Goal: Task Accomplishment & Management: Use online tool/utility

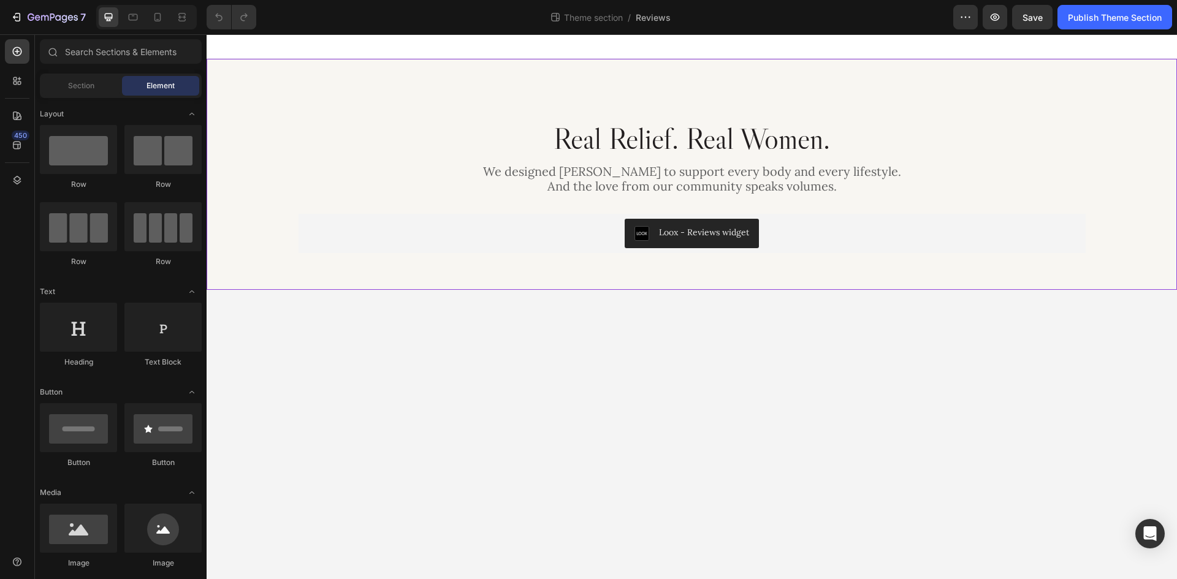
click at [489, 259] on div "Real Relief. Real Women. Heading We designed Lunella to support every body and …" at bounding box center [692, 174] width 970 height 231
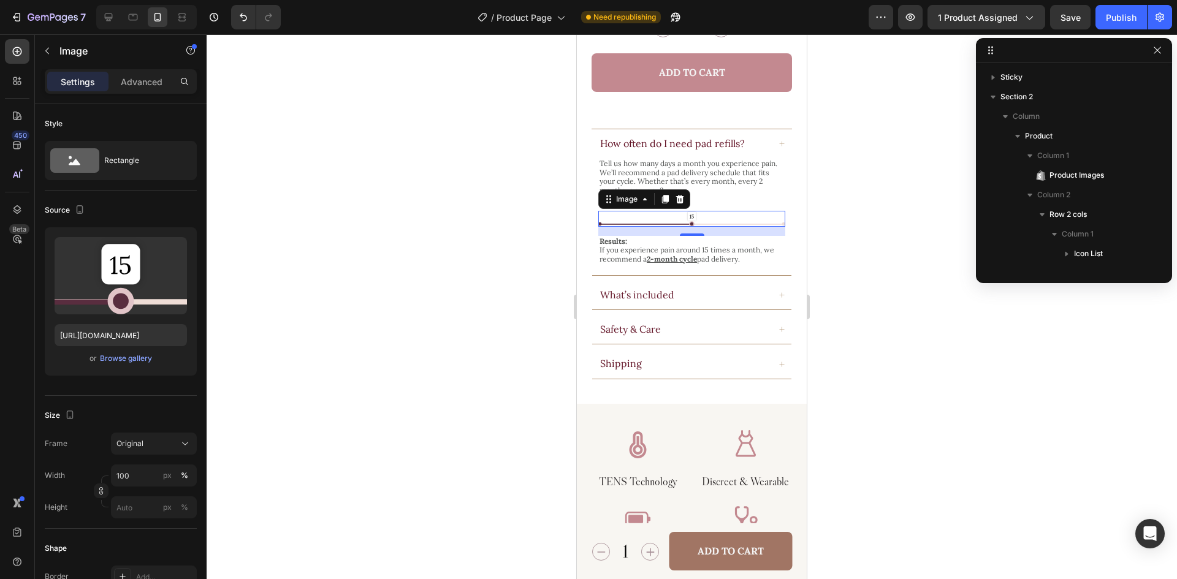
scroll to position [801, 0]
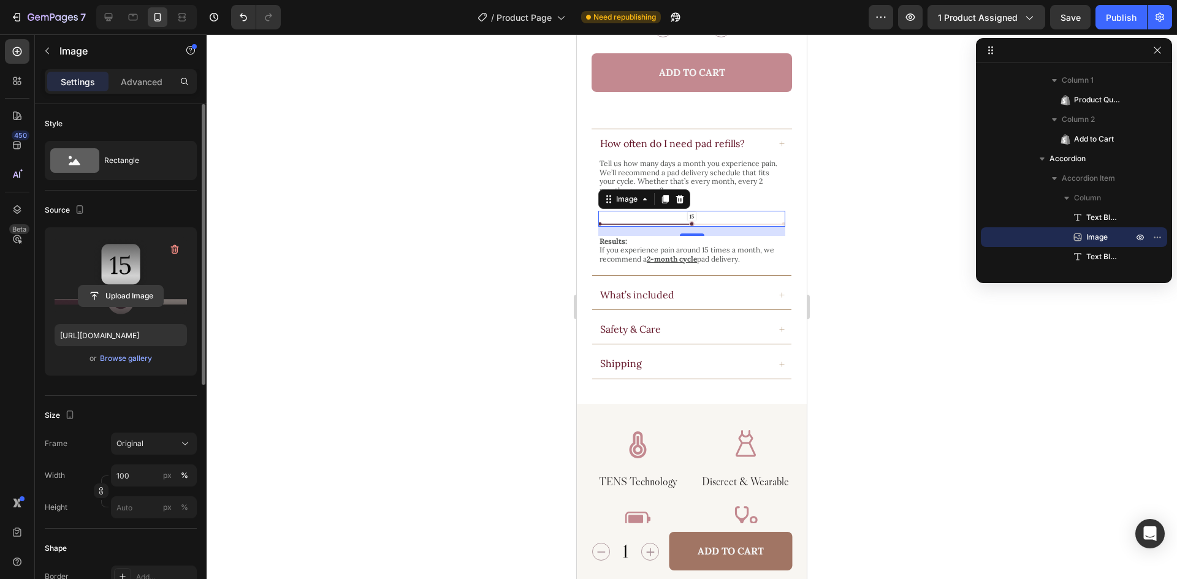
click at [138, 291] on input "file" at bounding box center [120, 296] width 85 height 21
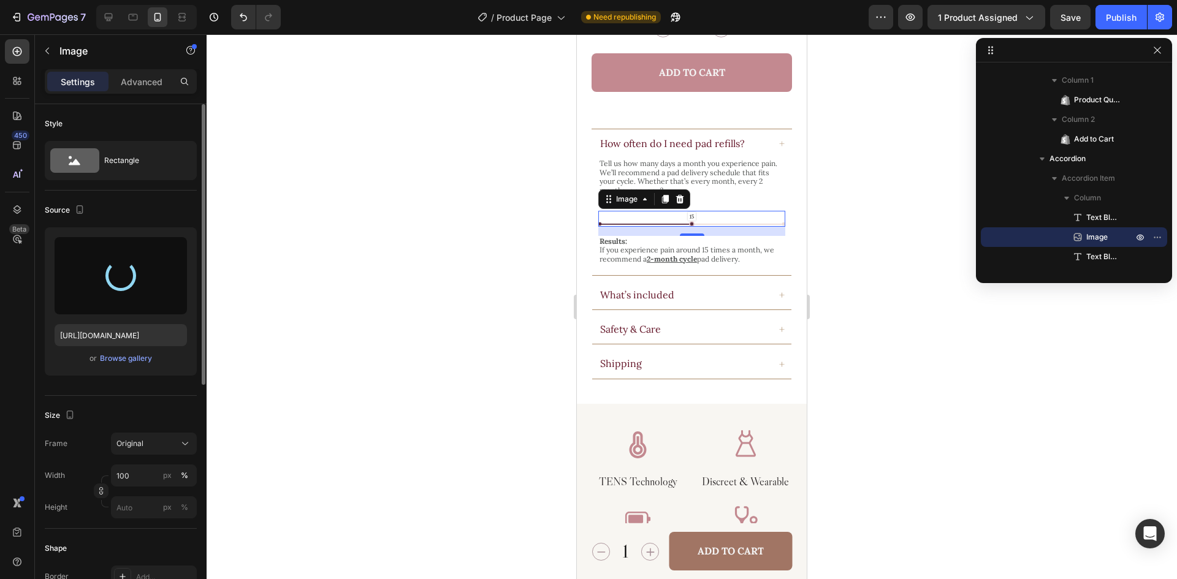
type input "https://cdn.shopify.com/s/files/1/0963/2399/3883/files/gempages_579986872772592…"
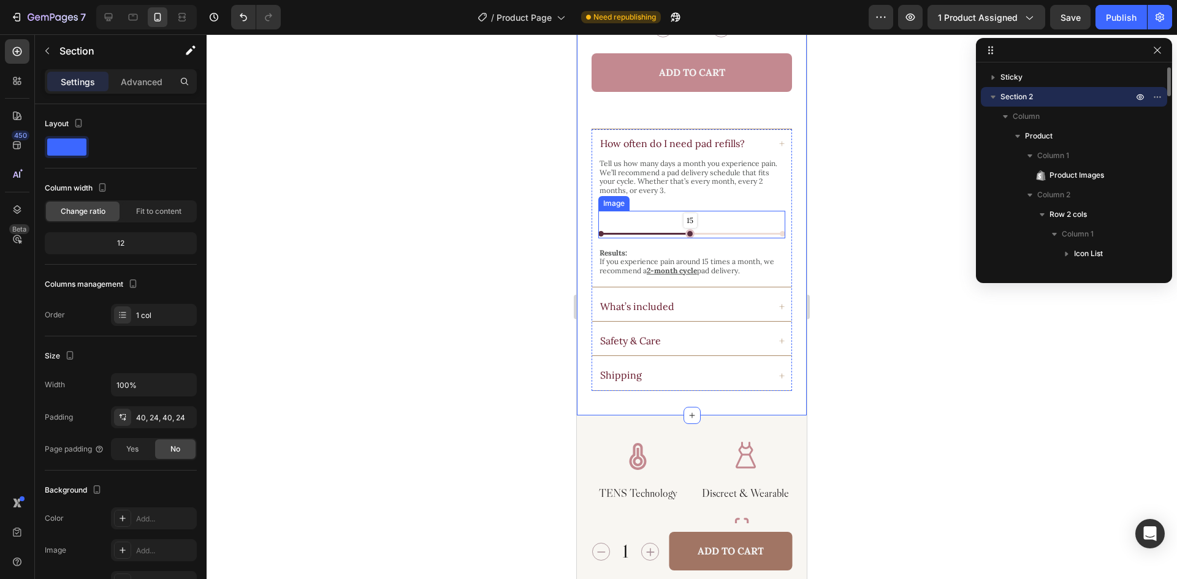
scroll to position [1089, 0]
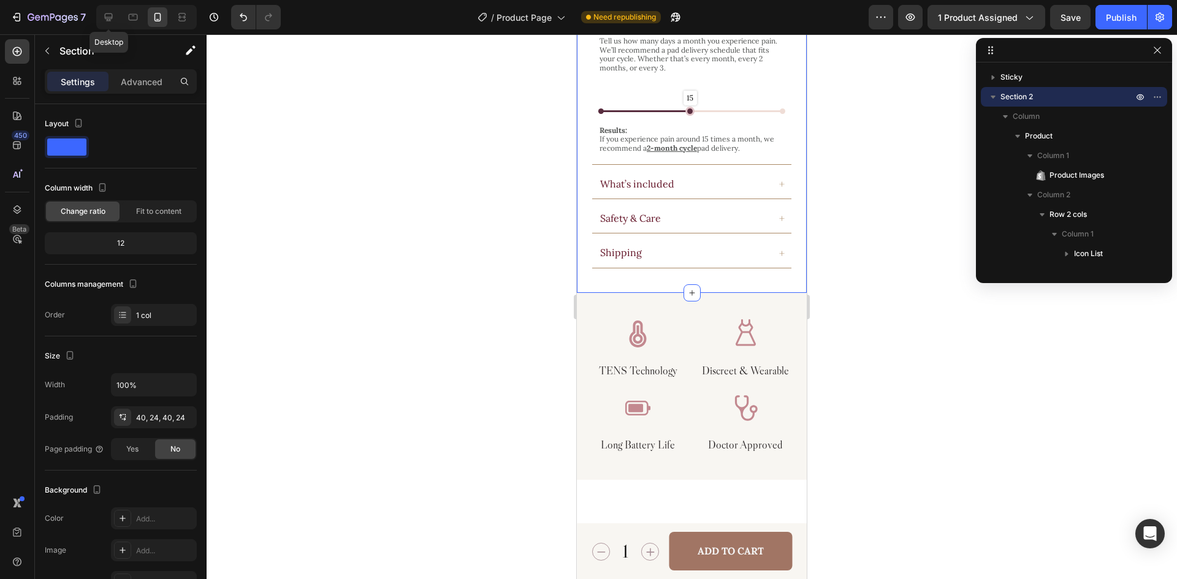
drag, startPoint x: 109, startPoint y: 17, endPoint x: 400, endPoint y: 174, distance: 331.3
click at [109, 17] on icon at bounding box center [109, 17] width 8 height 8
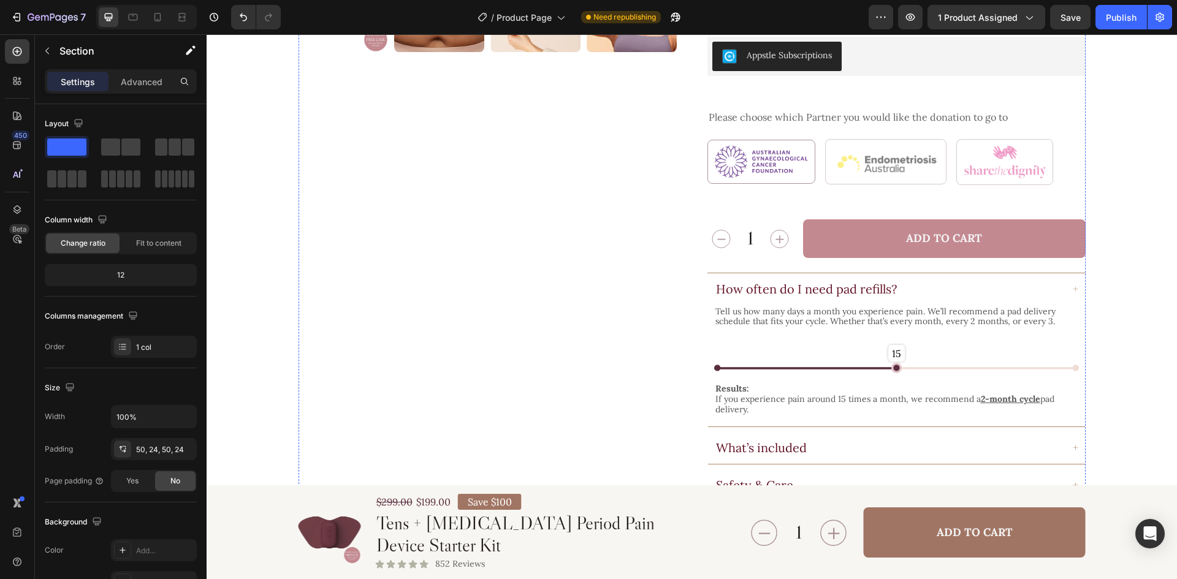
scroll to position [613, 0]
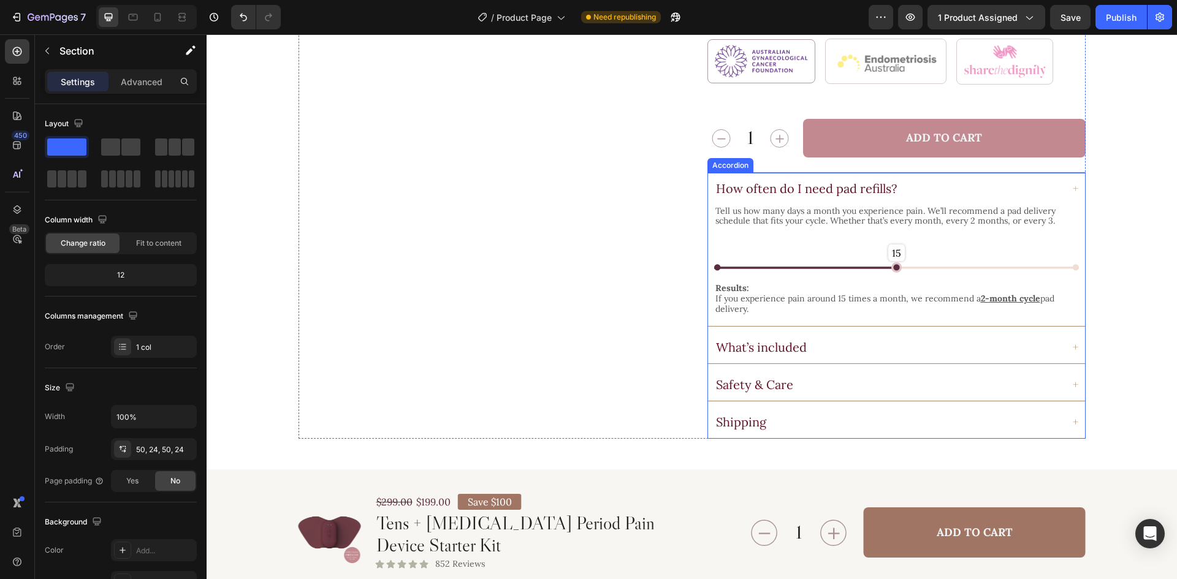
click at [925, 180] on div "How often do I need pad refills?" at bounding box center [888, 189] width 348 height 18
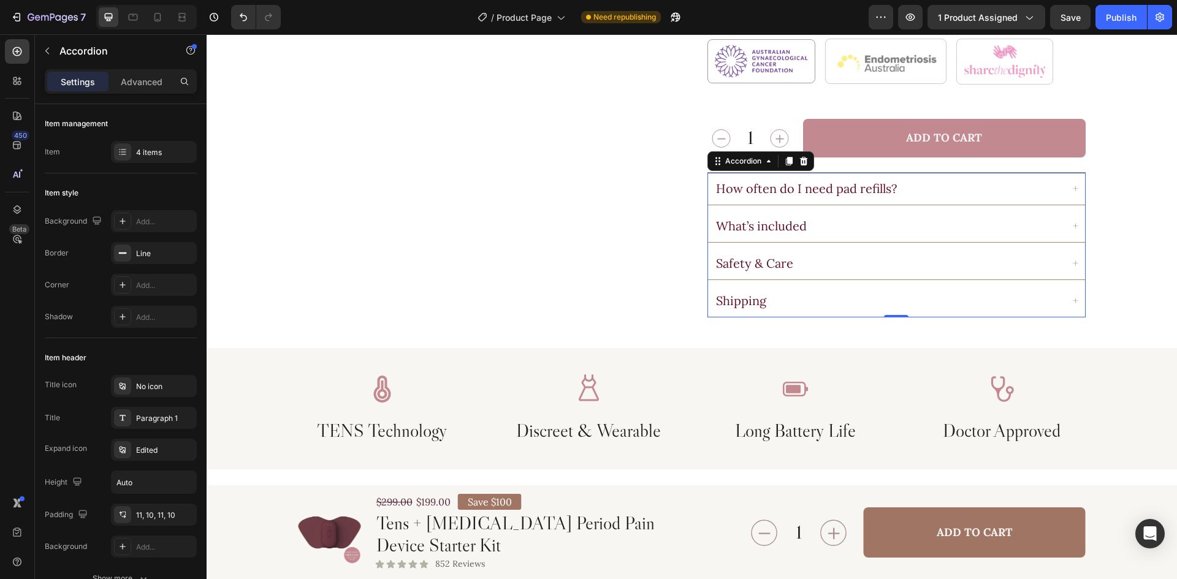
click at [805, 210] on div "What’s included" at bounding box center [896, 226] width 377 height 32
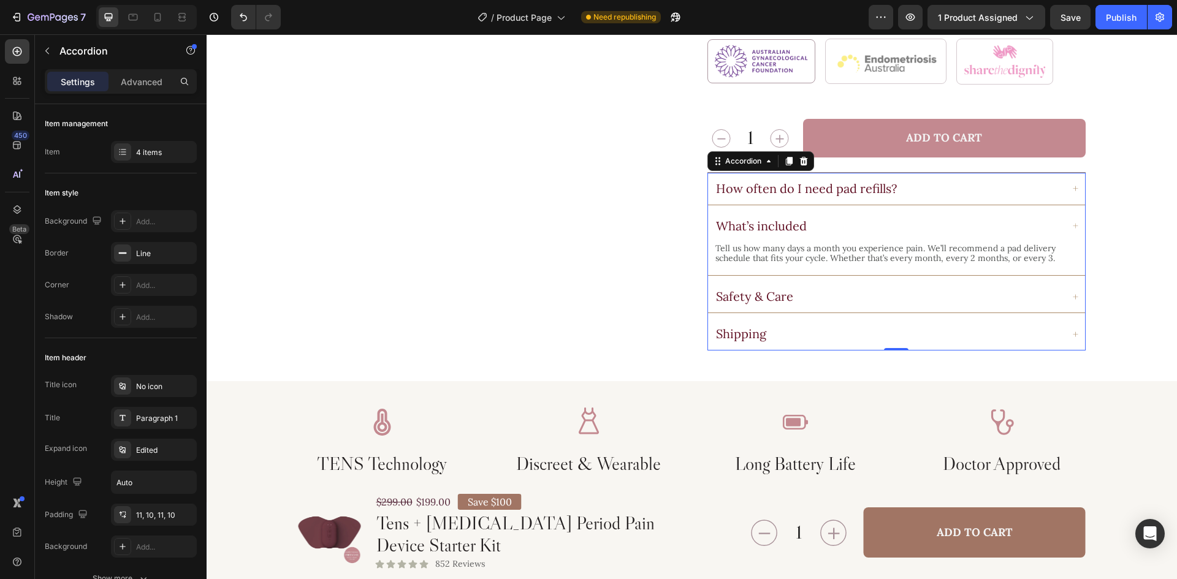
click at [918, 210] on div "What’s included" at bounding box center [896, 226] width 377 height 32
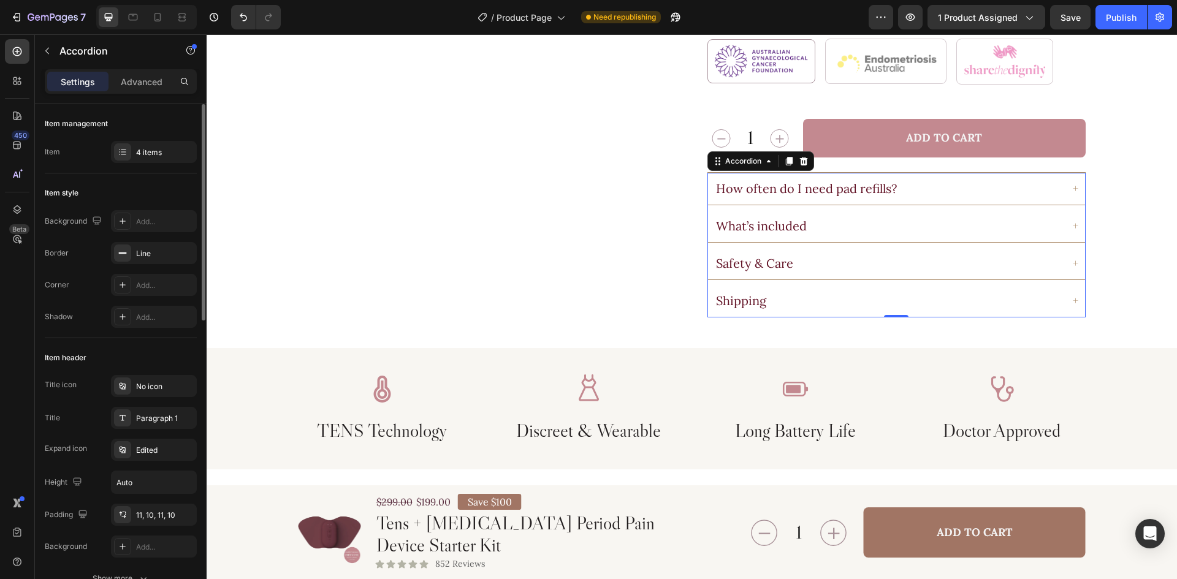
scroll to position [368, 0]
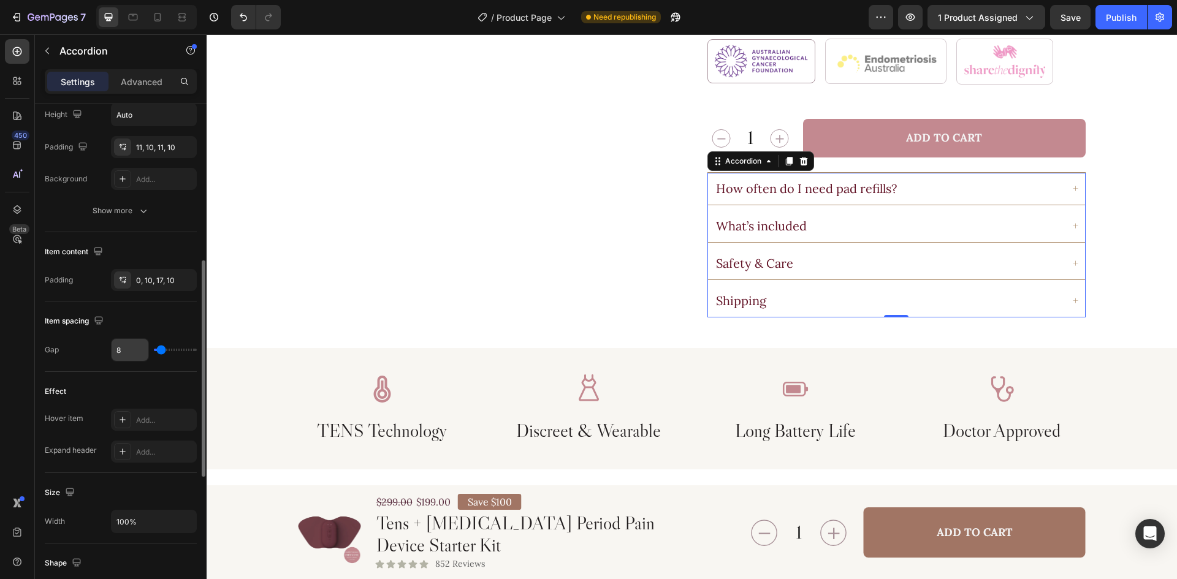
click at [142, 354] on input "8" at bounding box center [130, 350] width 37 height 22
type input "0"
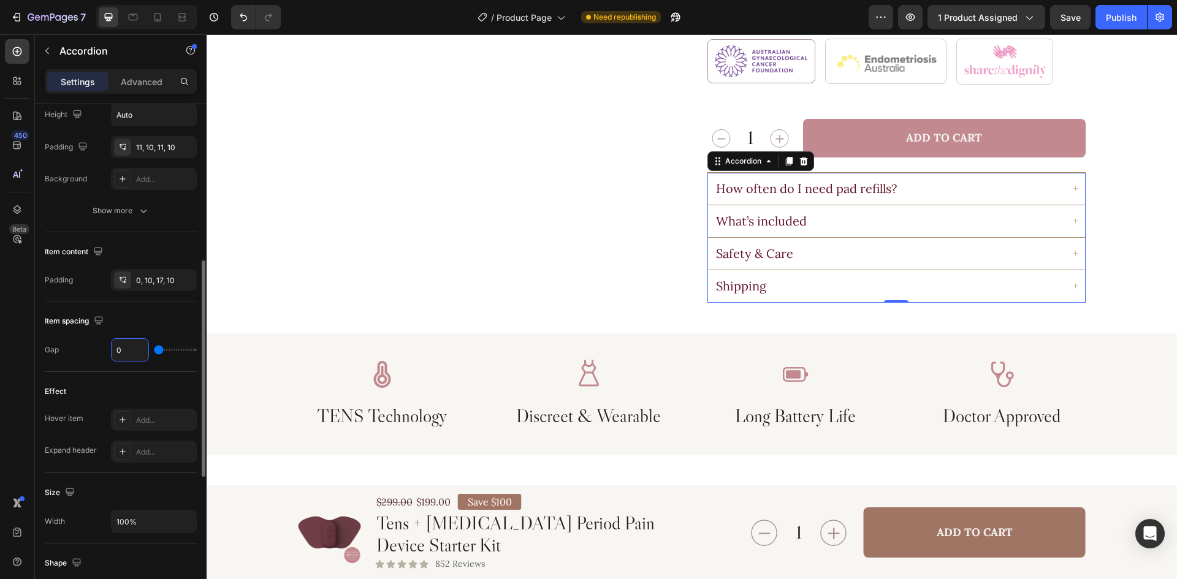
type input "0"
click at [159, 316] on div "Item spacing" at bounding box center [121, 321] width 152 height 20
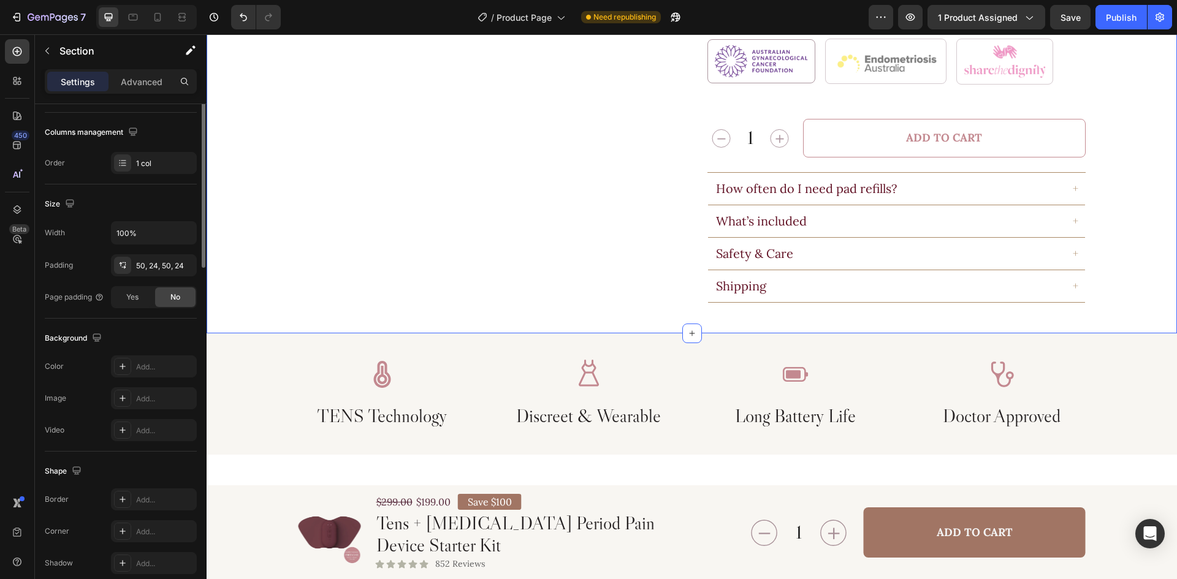
scroll to position [0, 0]
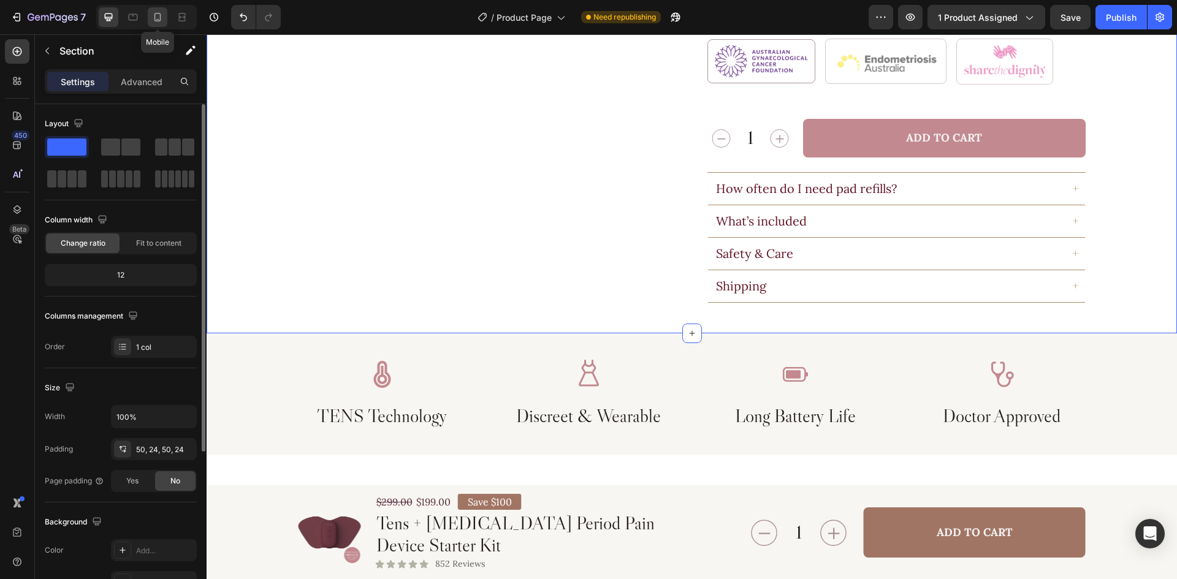
click at [156, 19] on icon at bounding box center [157, 17] width 12 height 12
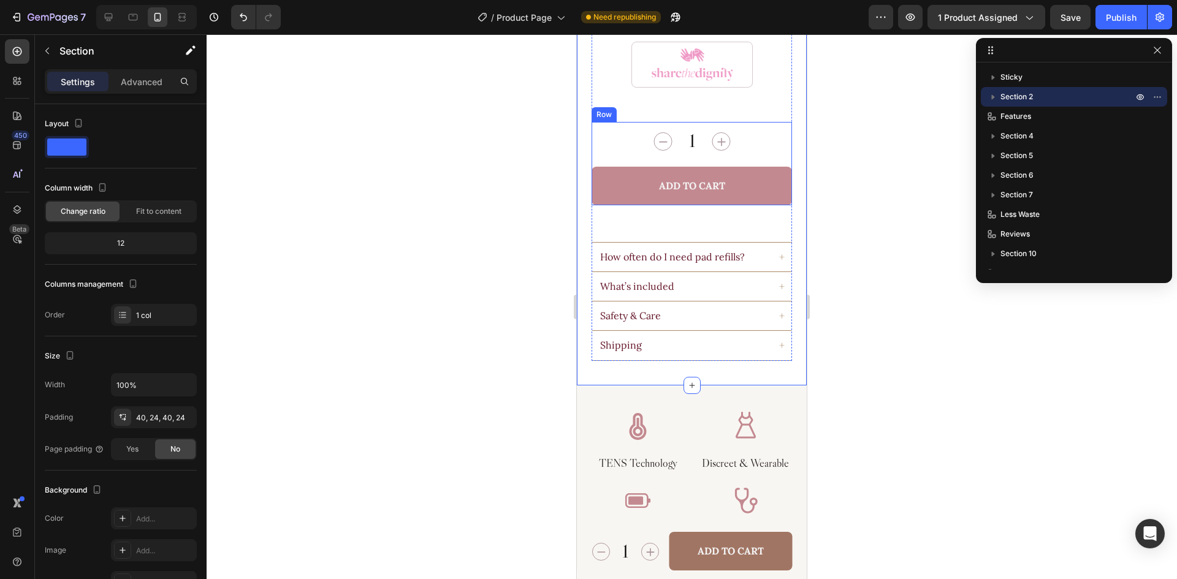
scroll to position [1042, 0]
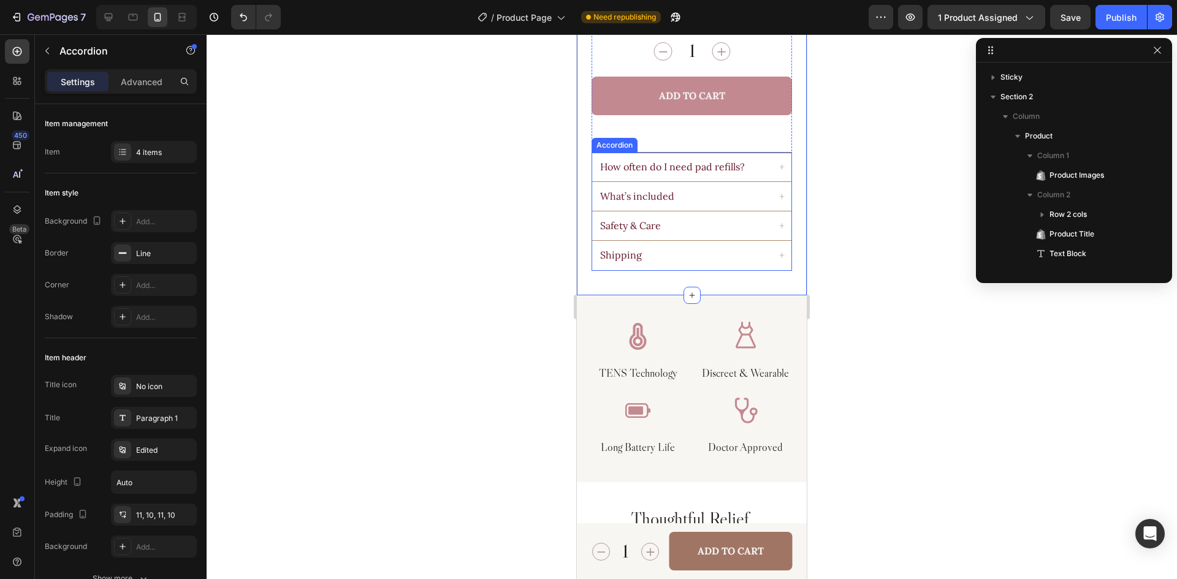
click at [694, 241] on div "Shipping" at bounding box center [691, 255] width 199 height 29
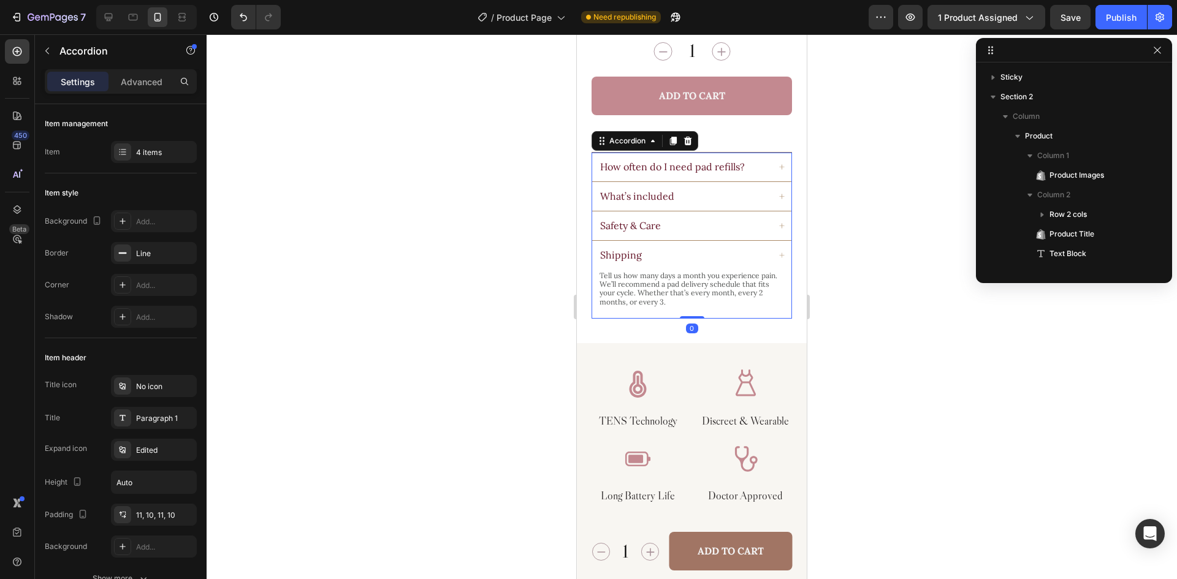
scroll to position [272, 0]
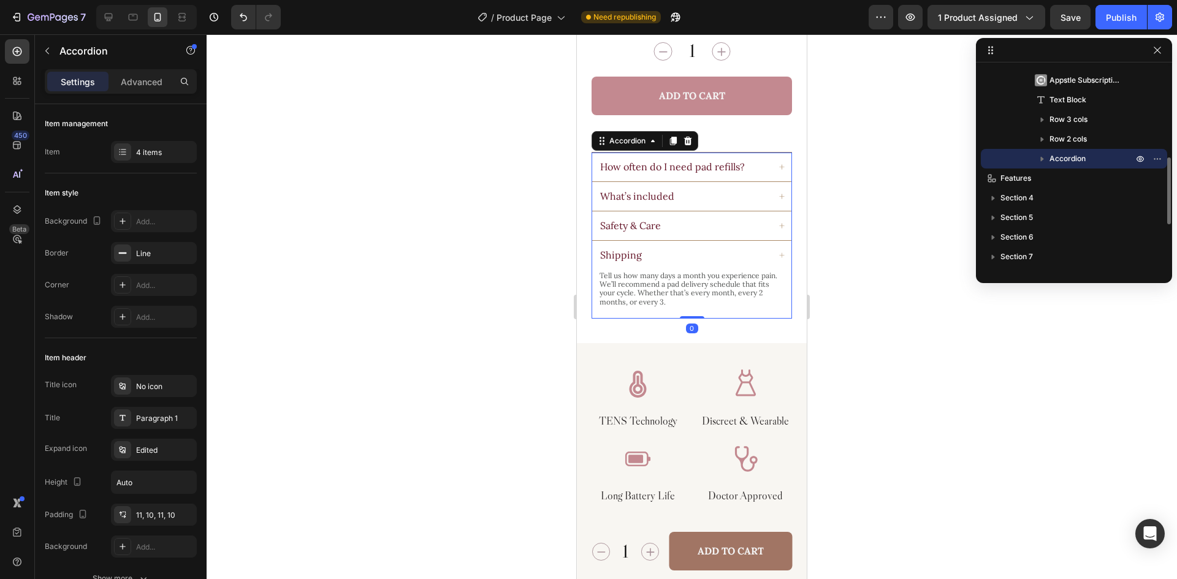
click at [694, 248] on div "Shipping" at bounding box center [683, 255] width 170 height 15
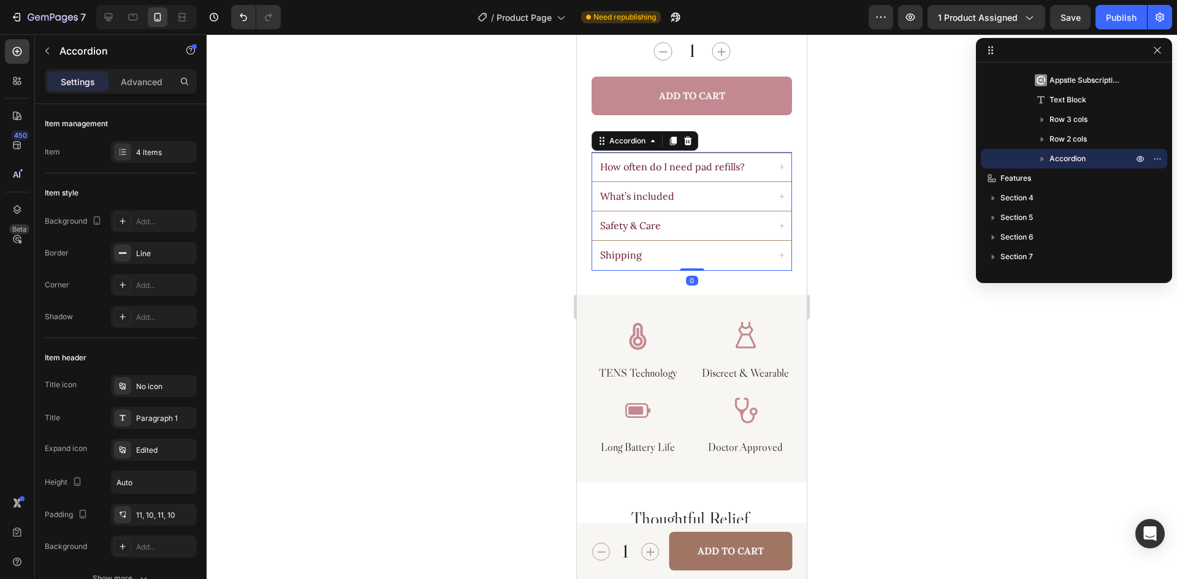
click at [694, 248] on div "Shipping" at bounding box center [683, 255] width 170 height 15
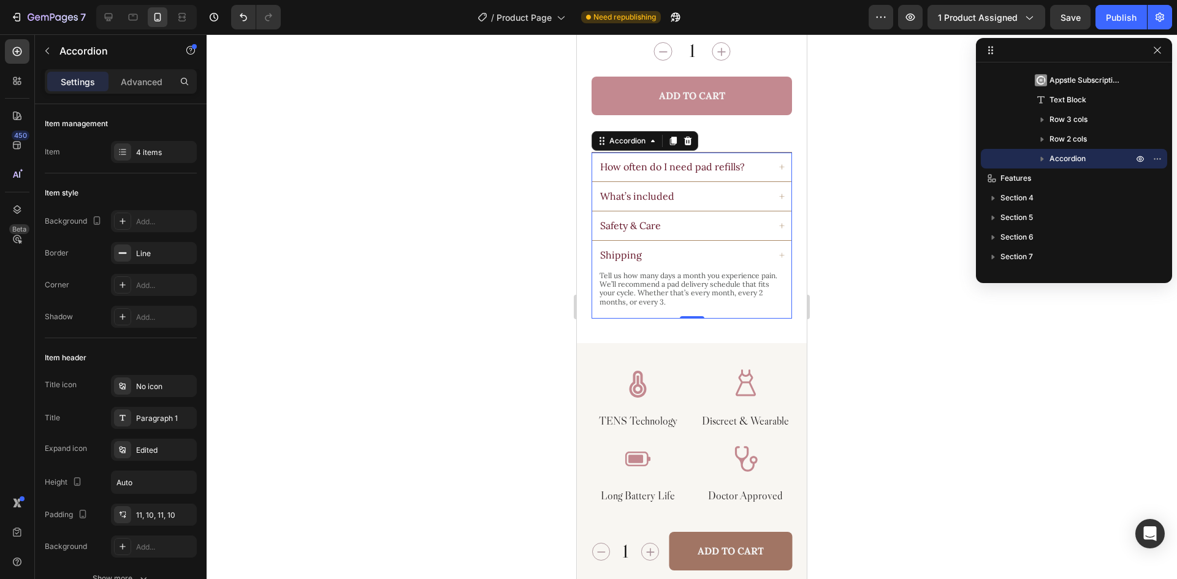
click at [661, 248] on div "Shipping" at bounding box center [683, 255] width 170 height 15
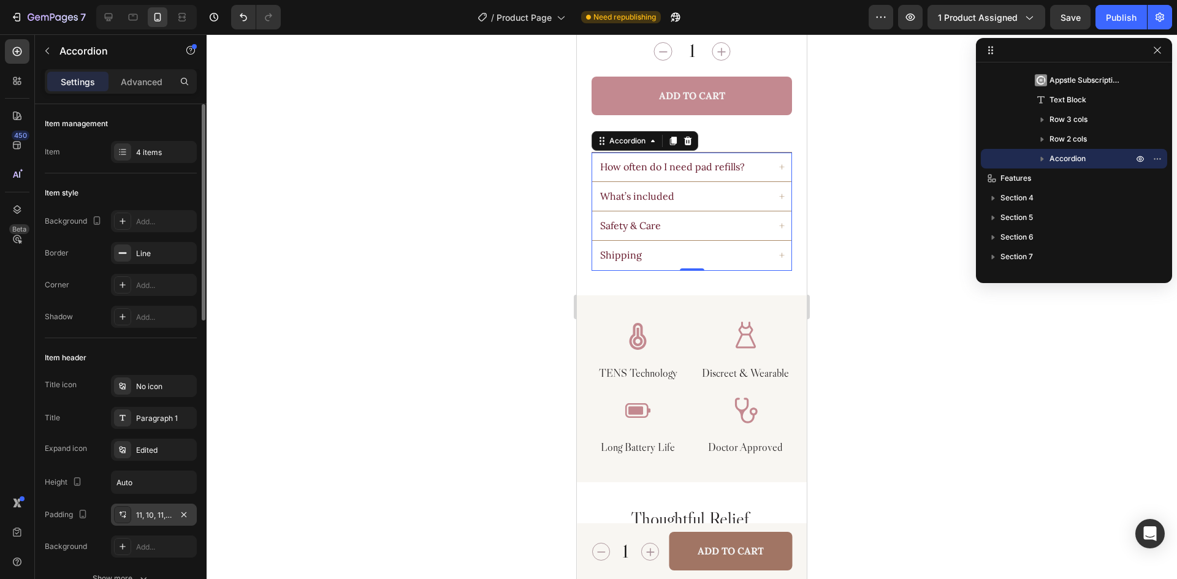
click at [161, 515] on div "11, 10, 11, 10" at bounding box center [154, 515] width 36 height 11
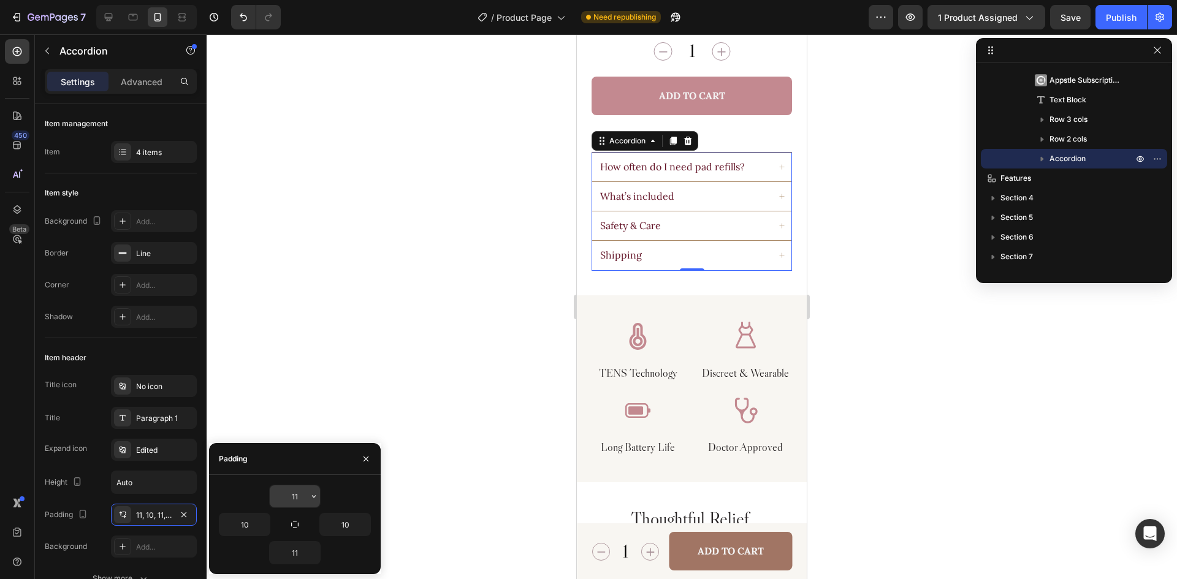
click at [299, 495] on input "11" at bounding box center [295, 497] width 50 height 22
type input "14"
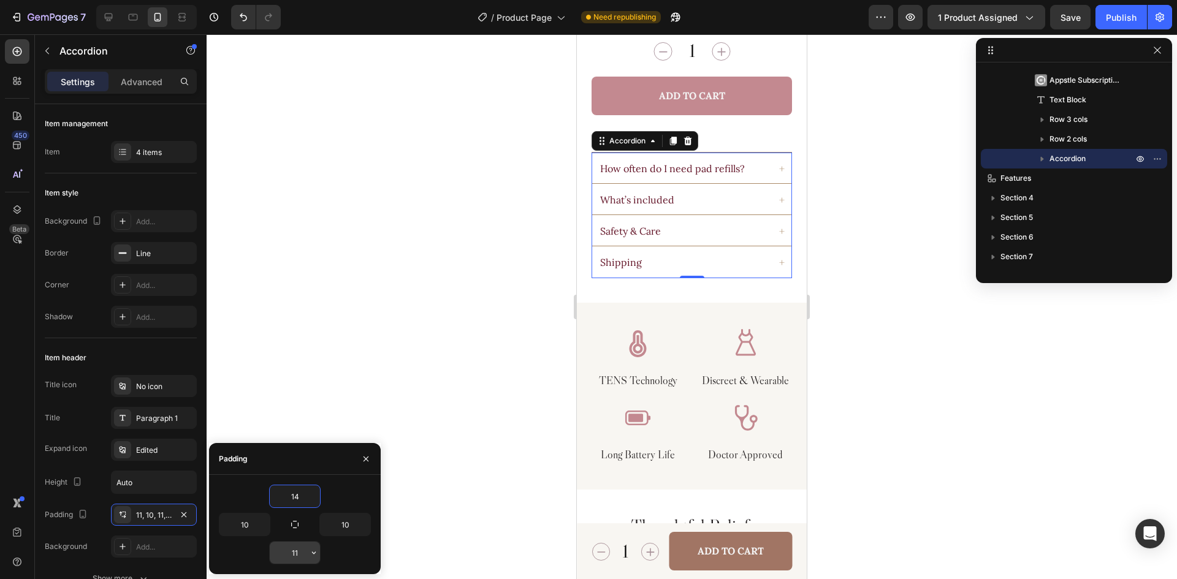
click at [300, 547] on input "11" at bounding box center [295, 553] width 50 height 22
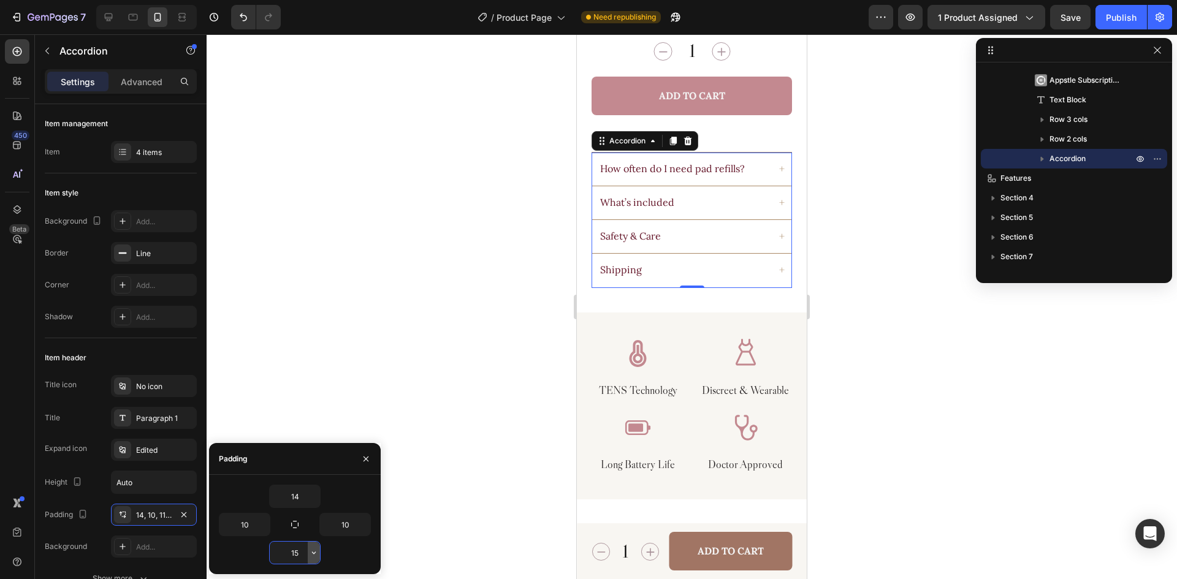
type input "14"
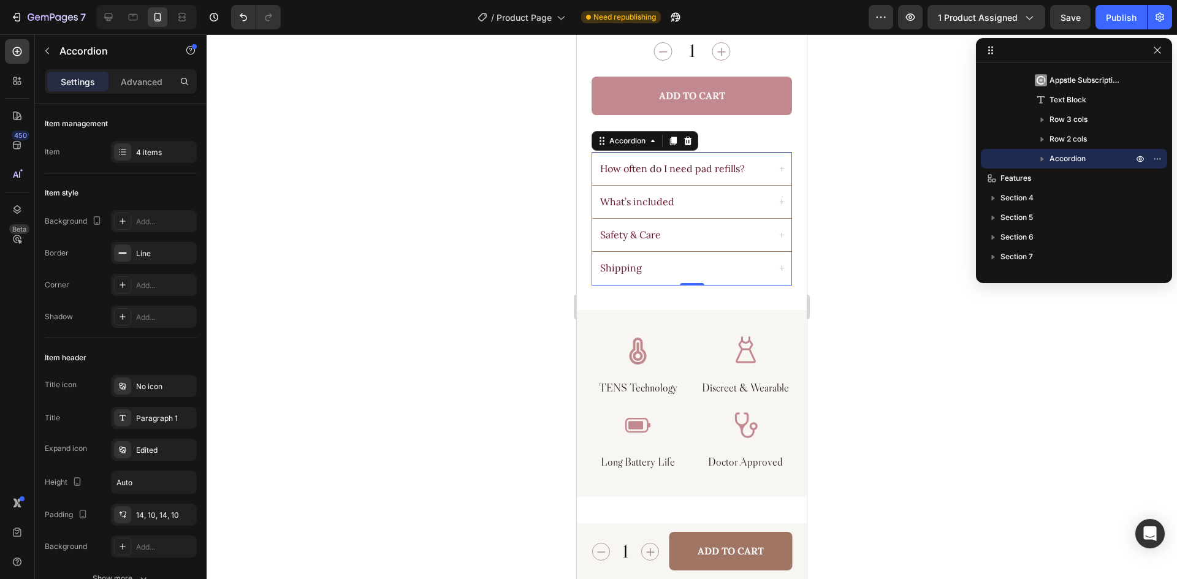
click at [705, 261] on div "Shipping" at bounding box center [683, 268] width 170 height 15
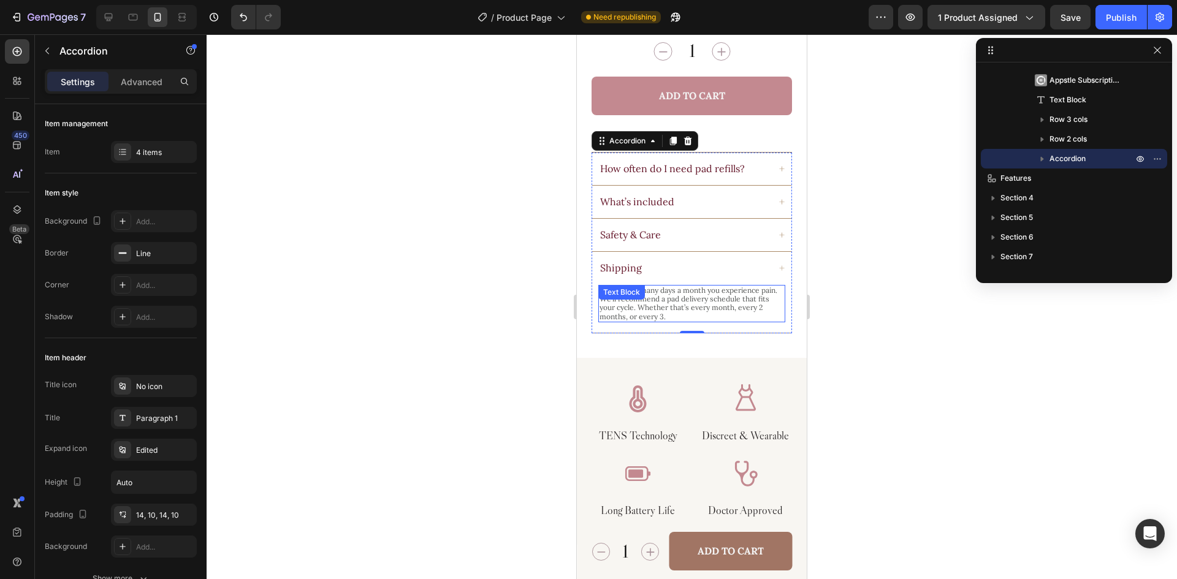
click at [684, 292] on div "Tell us how many days a month you experience pain. We’ll recommend a pad delive…" at bounding box center [691, 304] width 187 height 38
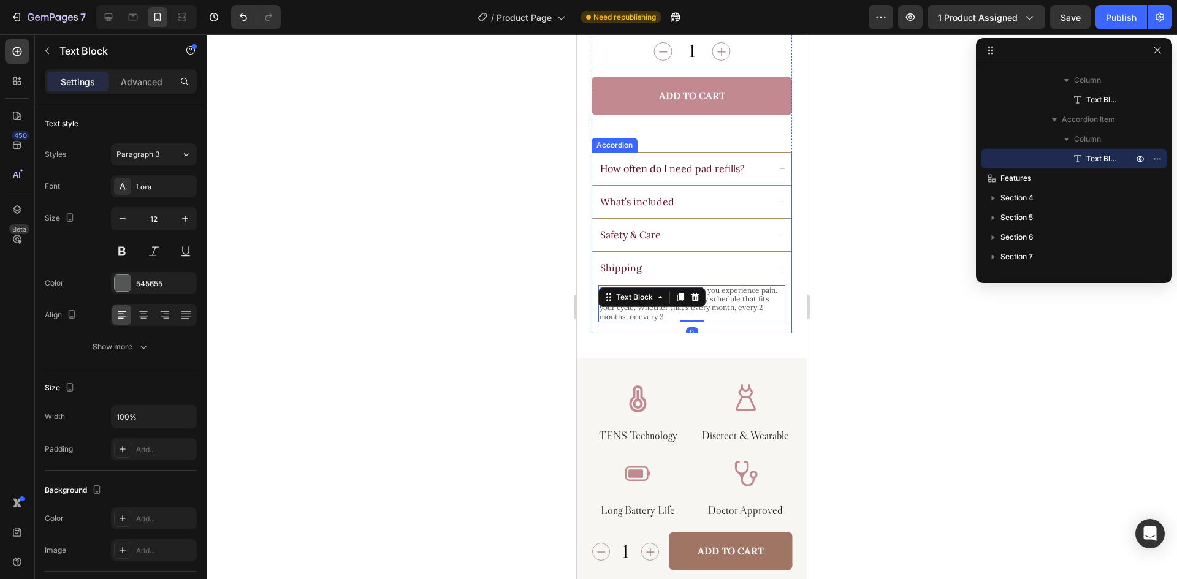
click at [692, 261] on div "Shipping" at bounding box center [683, 268] width 170 height 15
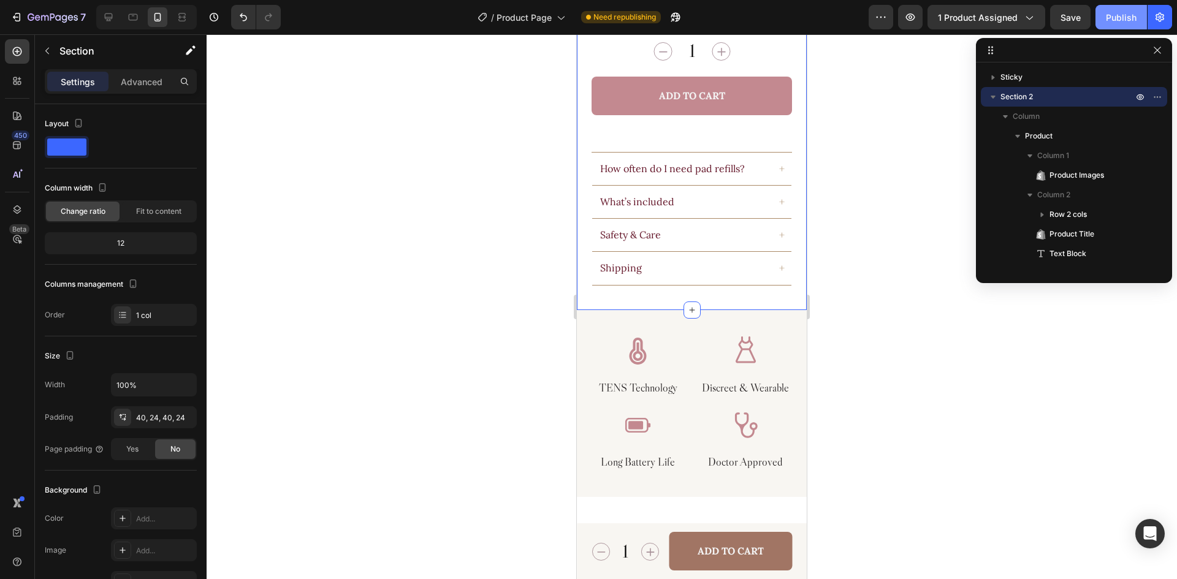
click at [1121, 12] on div "Publish" at bounding box center [1121, 17] width 31 height 13
click at [105, 20] on icon at bounding box center [108, 17] width 12 height 12
